Goal: Find contact information: Find contact information

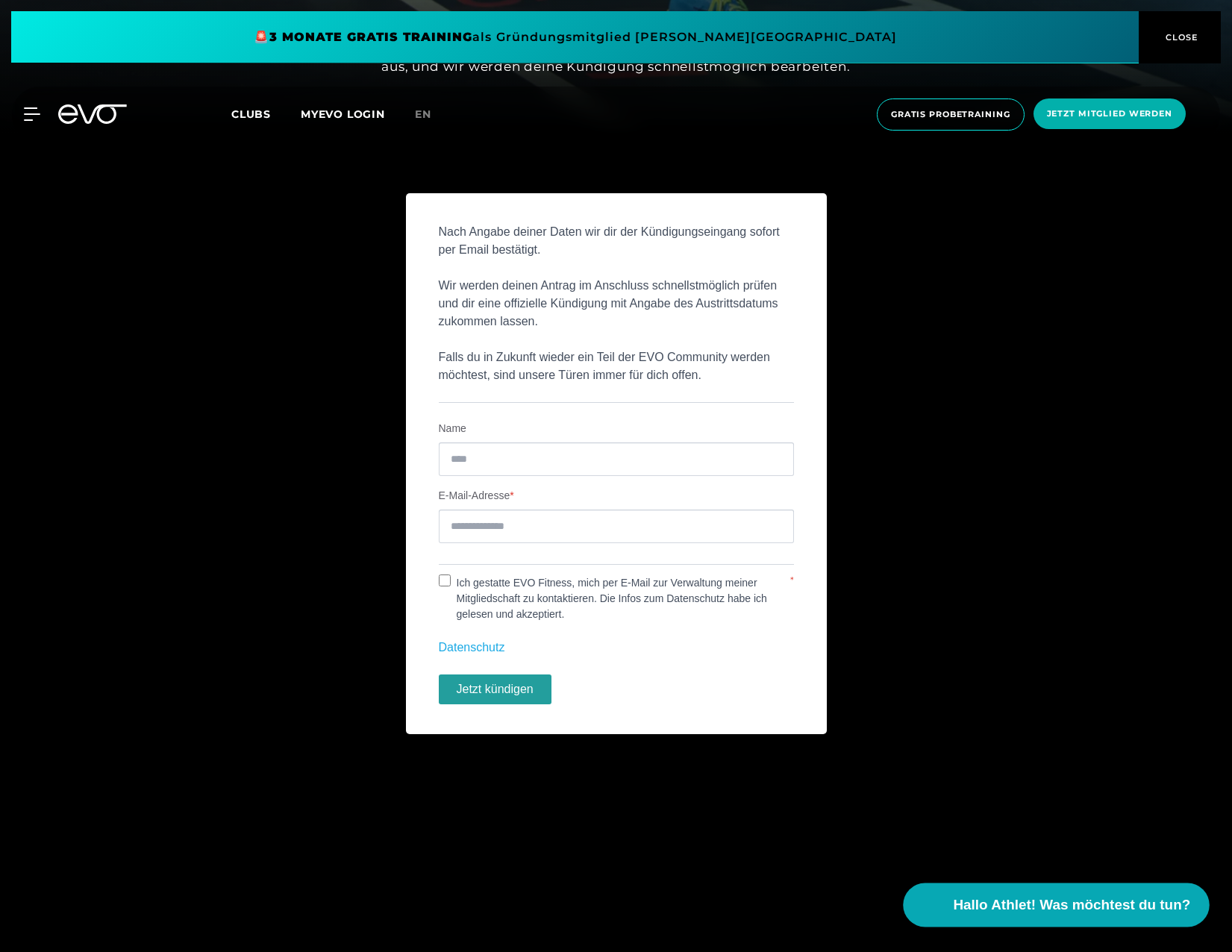
click at [1080, 912] on span "Hallo Athlet! Was möchtest du tun?" at bounding box center [1073, 905] width 238 height 21
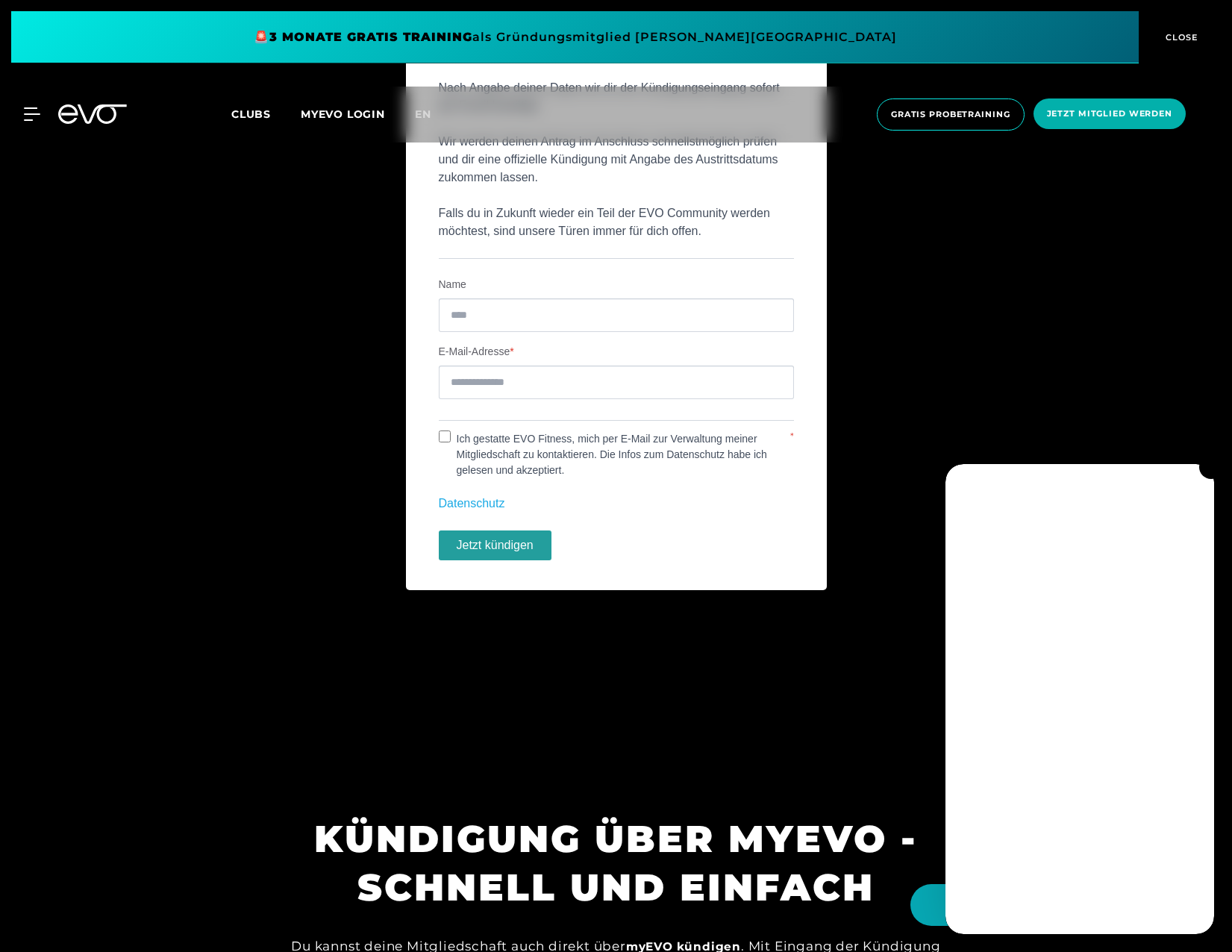
scroll to position [968, 0]
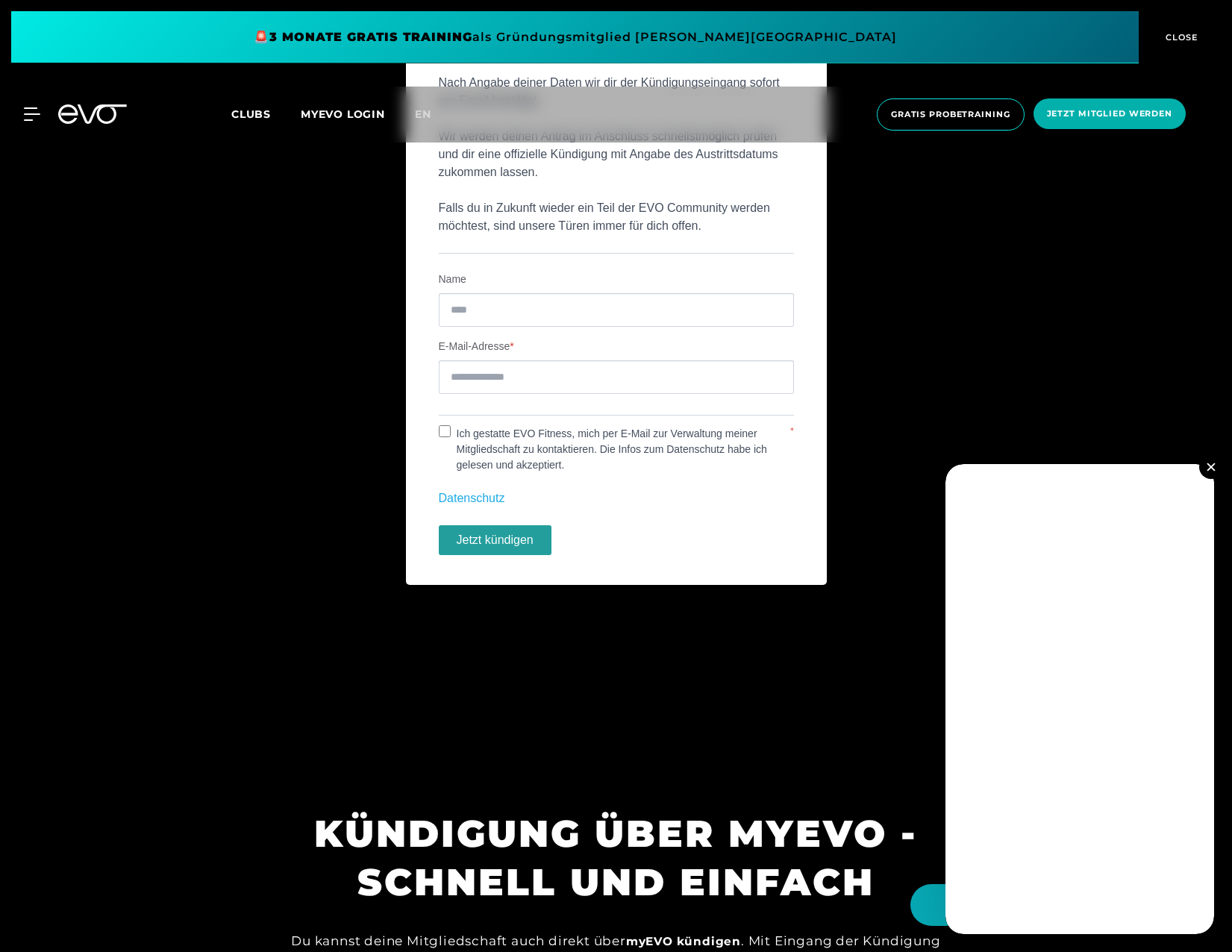
click at [885, 782] on section "KÜNDIGUNG ÜBER MYEVO - SCHNELL UND EINFACH Du kannst deine Mitgliedschaft auch …" at bounding box center [616, 951] width 1232 height 387
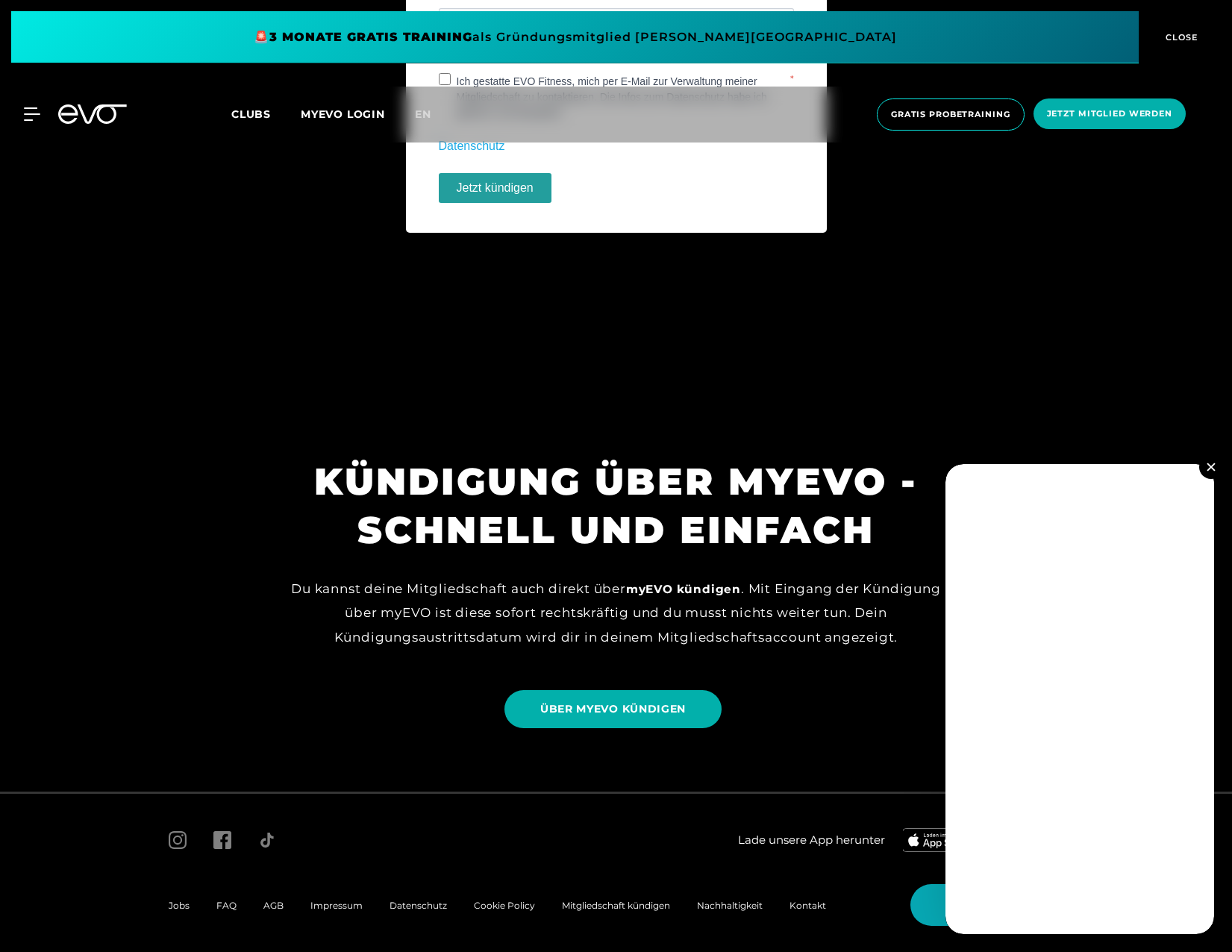
click at [1212, 466] on img at bounding box center [1210, 466] width 8 height 8
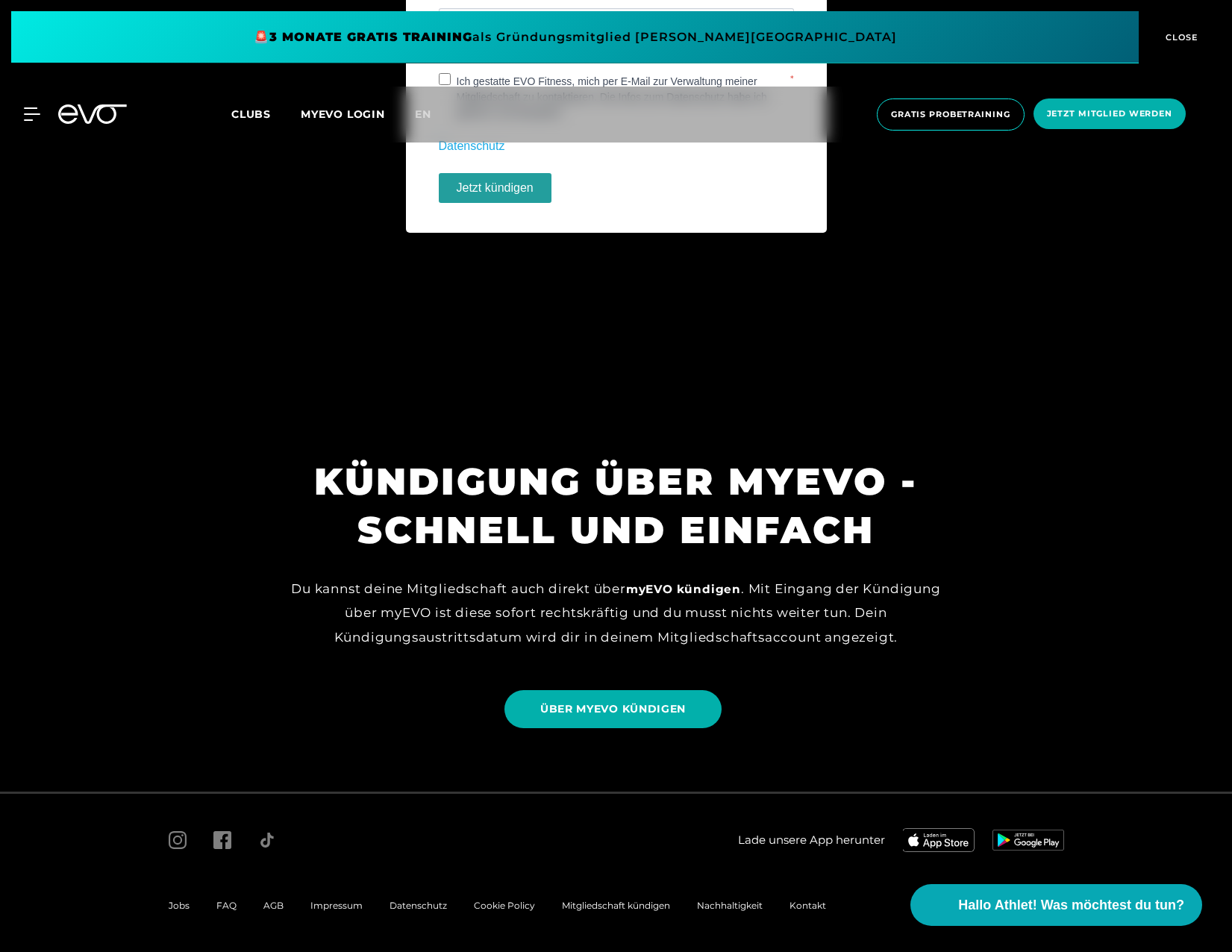
click at [807, 907] on span "Kontakt" at bounding box center [807, 905] width 36 height 11
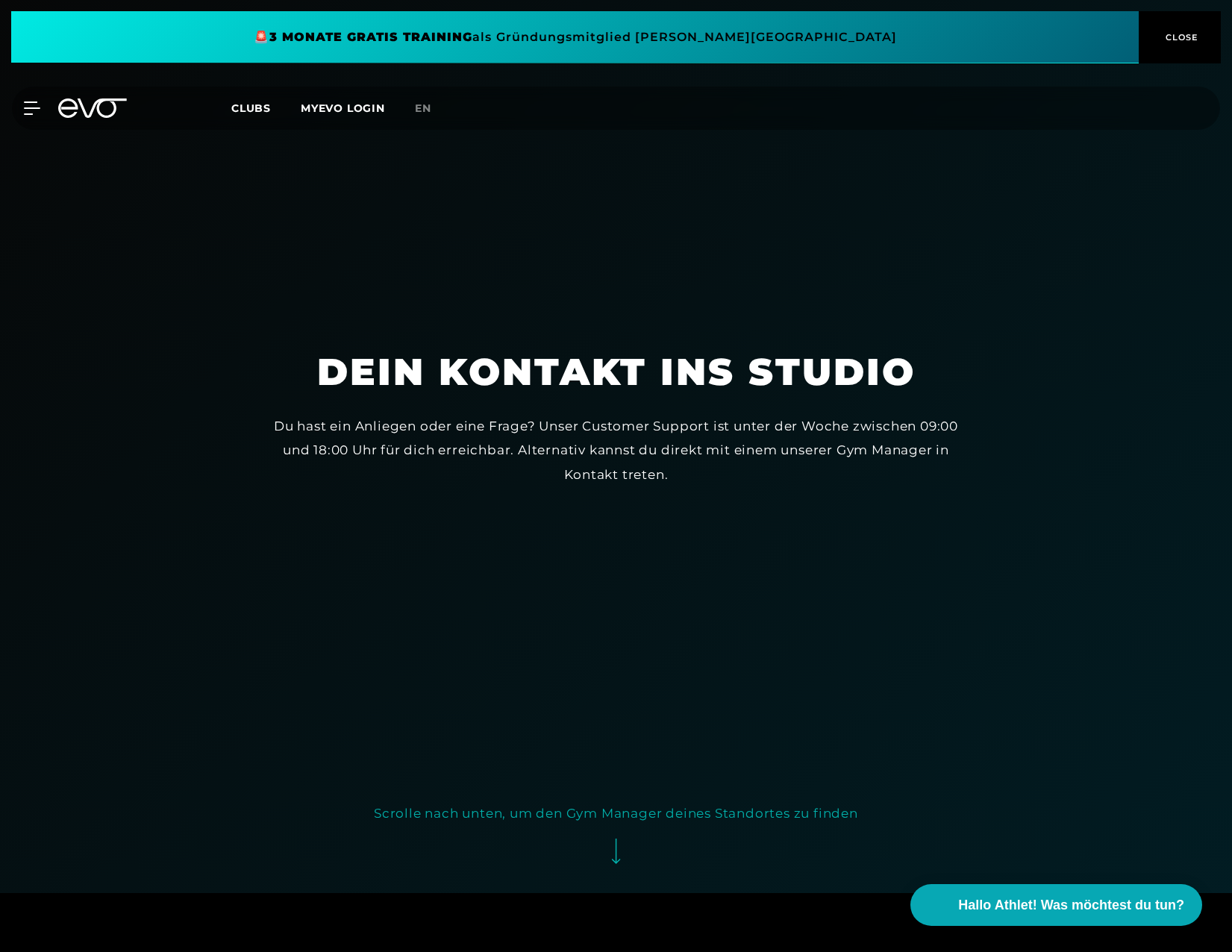
scroll to position [75, 0]
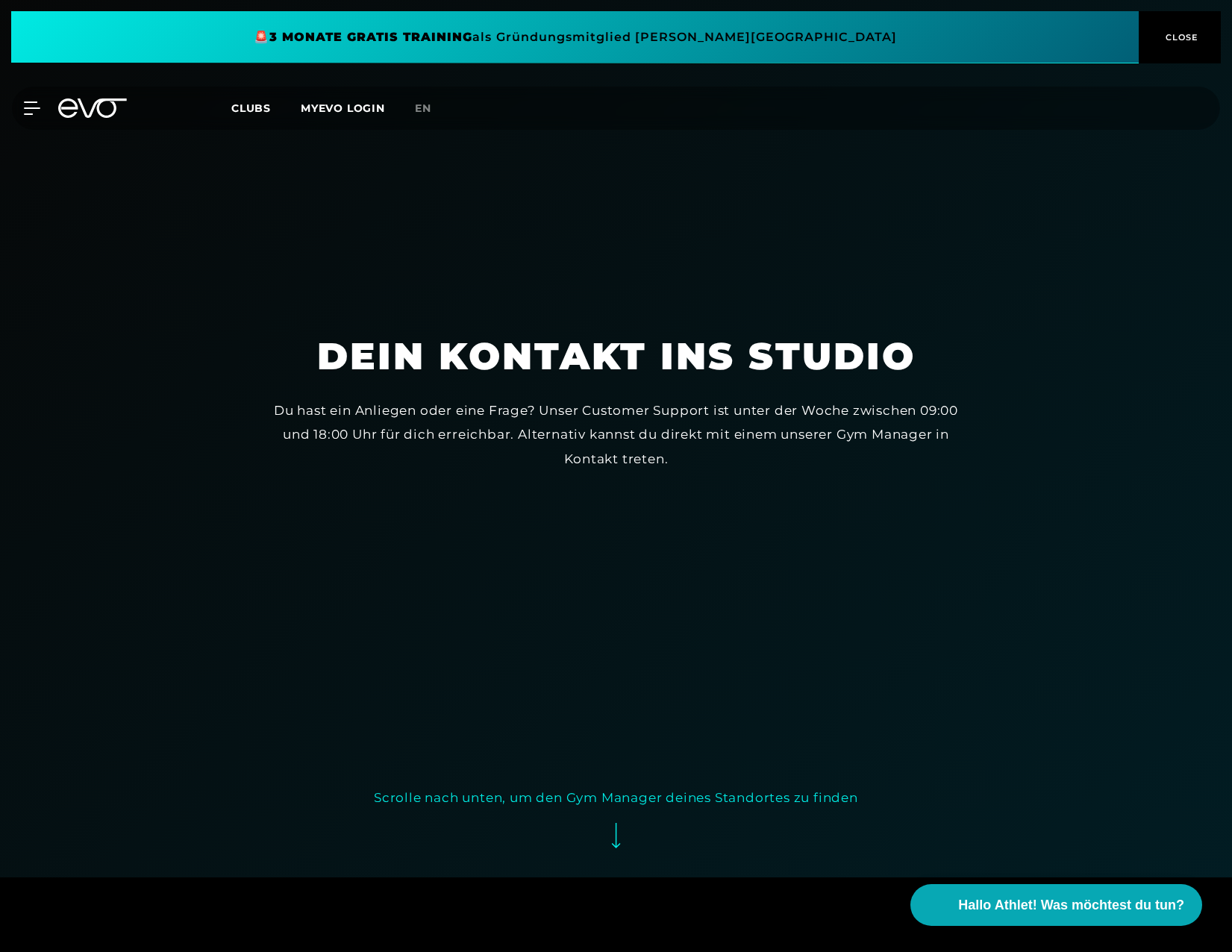
click at [608, 792] on div "Scrolle nach unten, um den Gym Manager deines Standortes zu finden" at bounding box center [616, 798] width 484 height 24
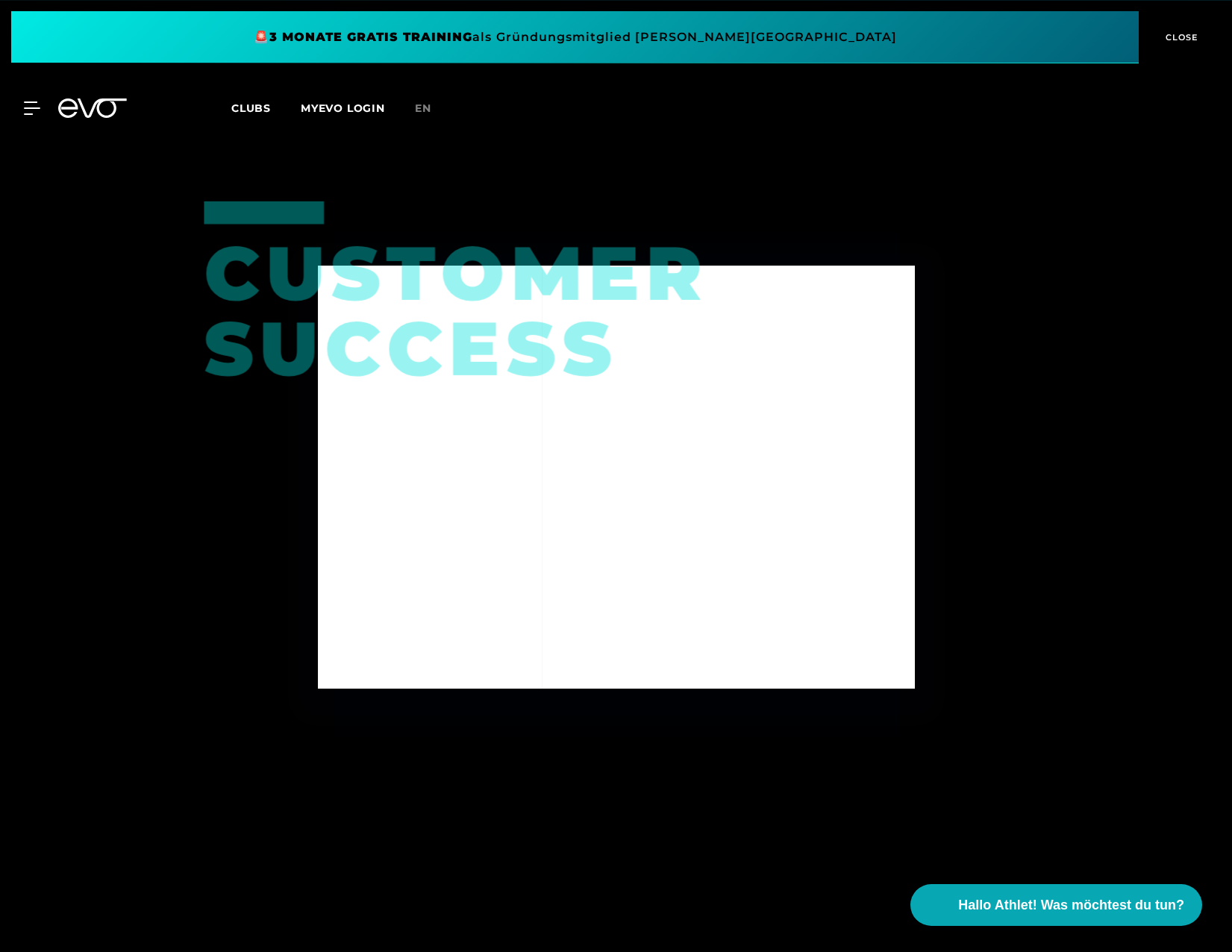
scroll to position [952, 0]
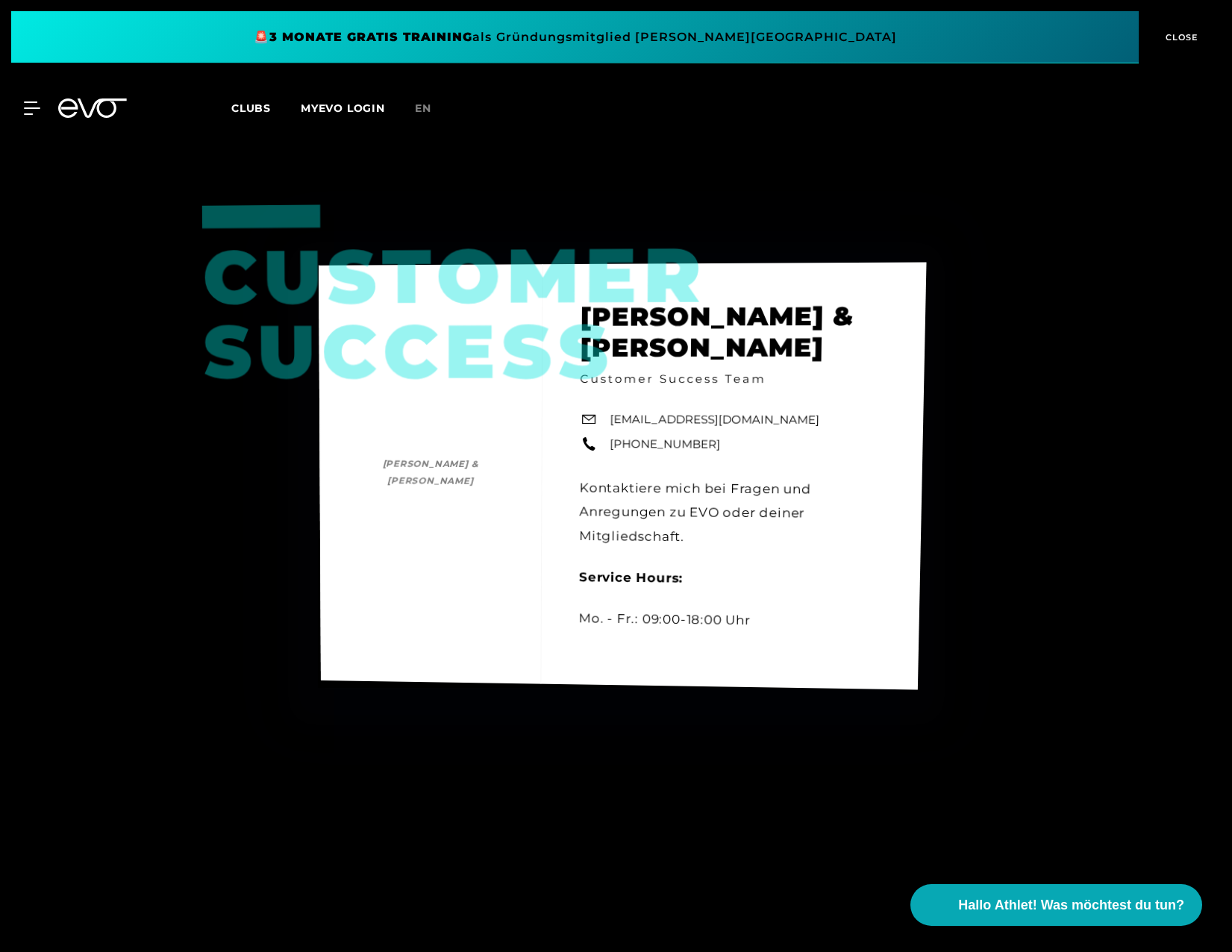
click at [656, 443] on div "Customer Success [PERSON_NAME] & [PERSON_NAME] [PERSON_NAME] & [PERSON_NAME] Cu…" at bounding box center [622, 476] width 608 height 428
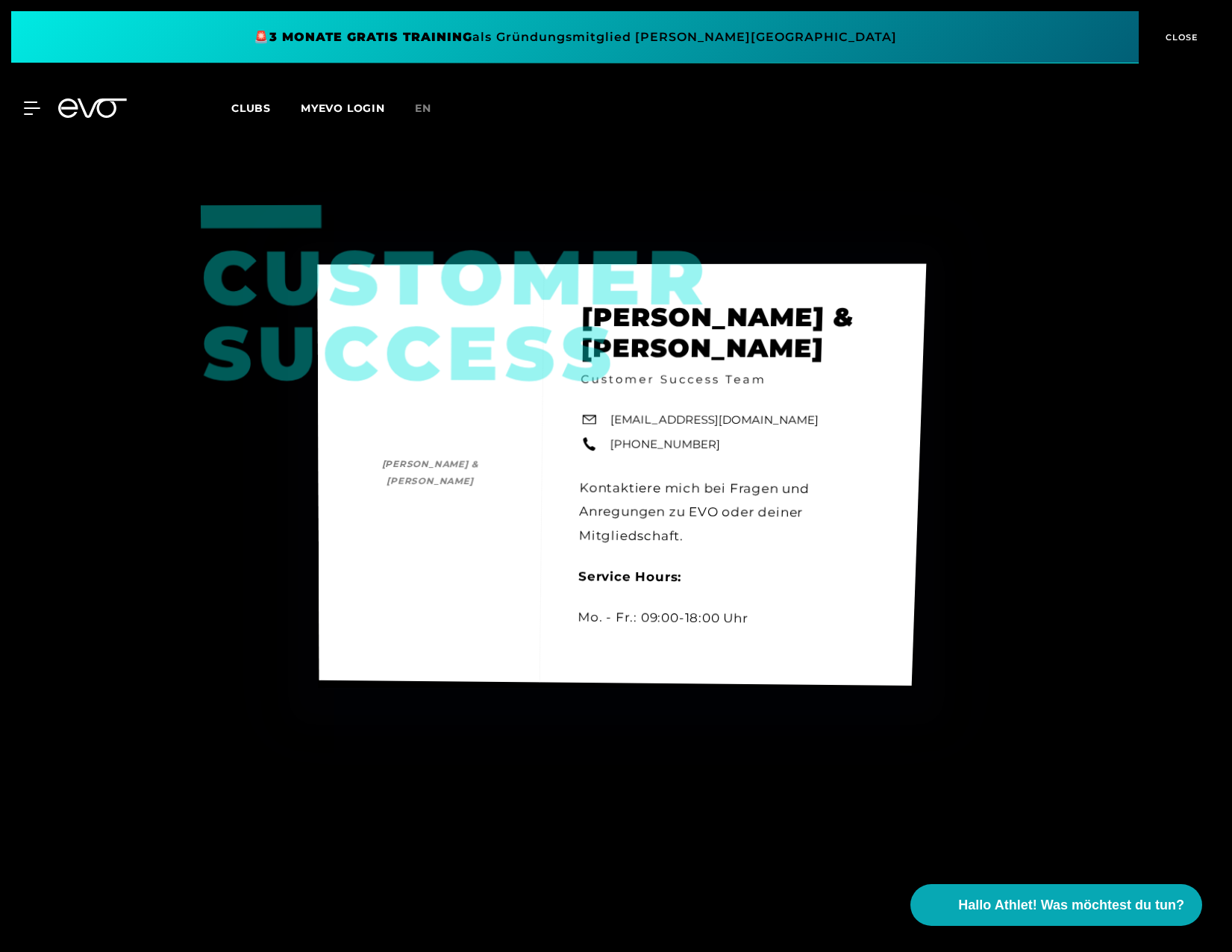
drag, startPoint x: 656, startPoint y: 443, endPoint x: 639, endPoint y: 418, distance: 30.2
click at [639, 418] on div "Customer Success [PERSON_NAME] & [PERSON_NAME] [PERSON_NAME] & [PERSON_NAME] Cu…" at bounding box center [621, 474] width 609 height 422
copy div "[EMAIL_ADDRESS][DOMAIN_NAME]"
